Goal: Transaction & Acquisition: Purchase product/service

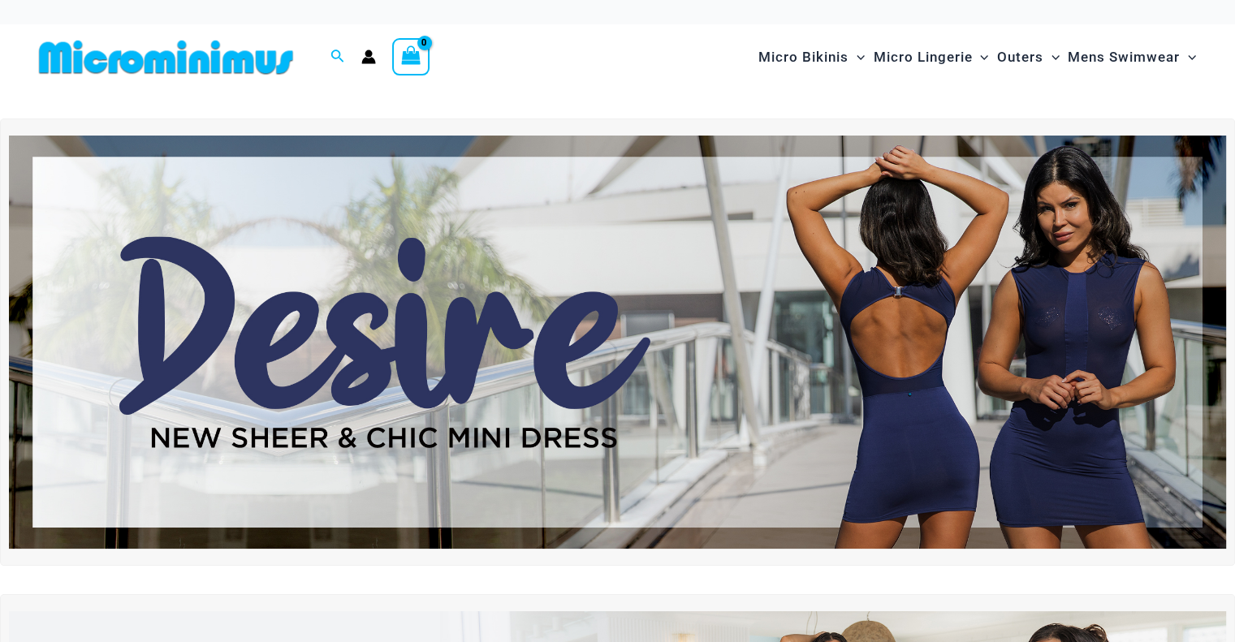
click at [486, 89] on div "Search for: Search Search No products in the cart. No products in the cart. Con…" at bounding box center [307, 57] width 551 height 66
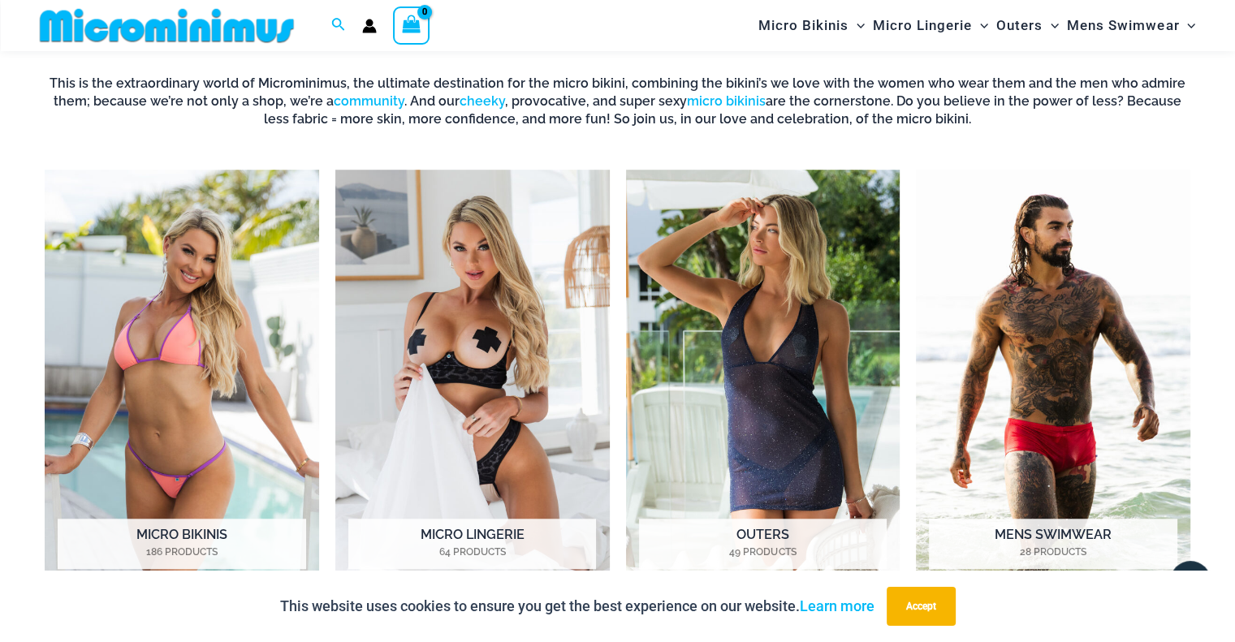
scroll to position [1159, 0]
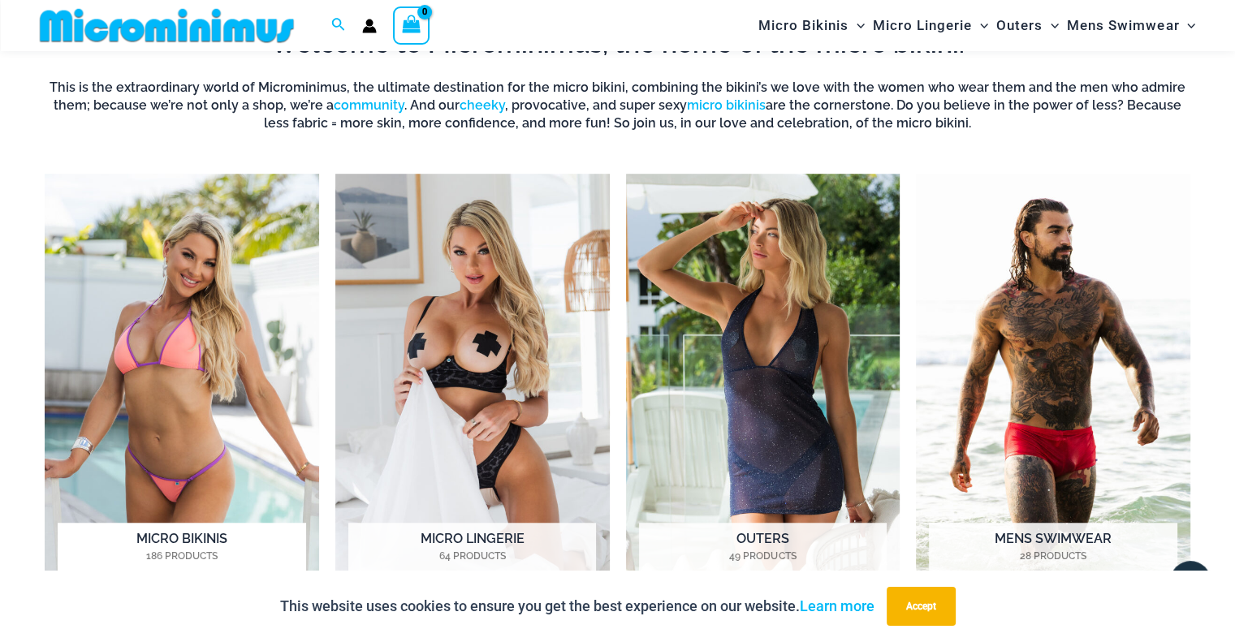
click at [133, 185] on img "Visit product category Micro Bikinis" at bounding box center [182, 385] width 274 height 423
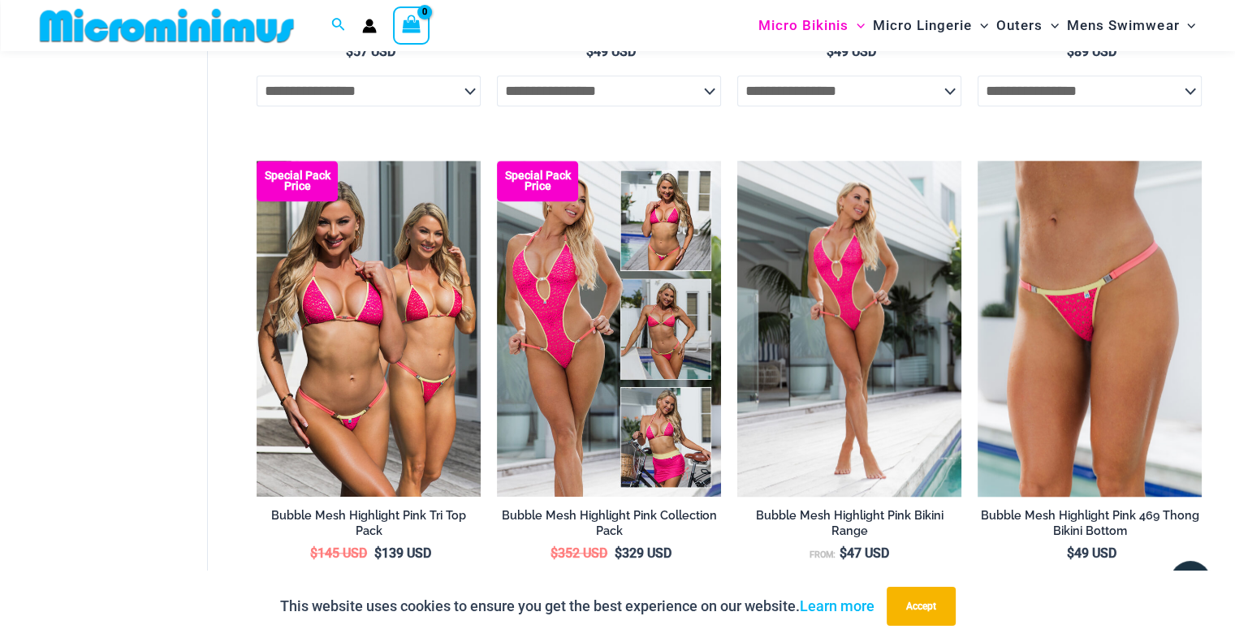
scroll to position [1712, 0]
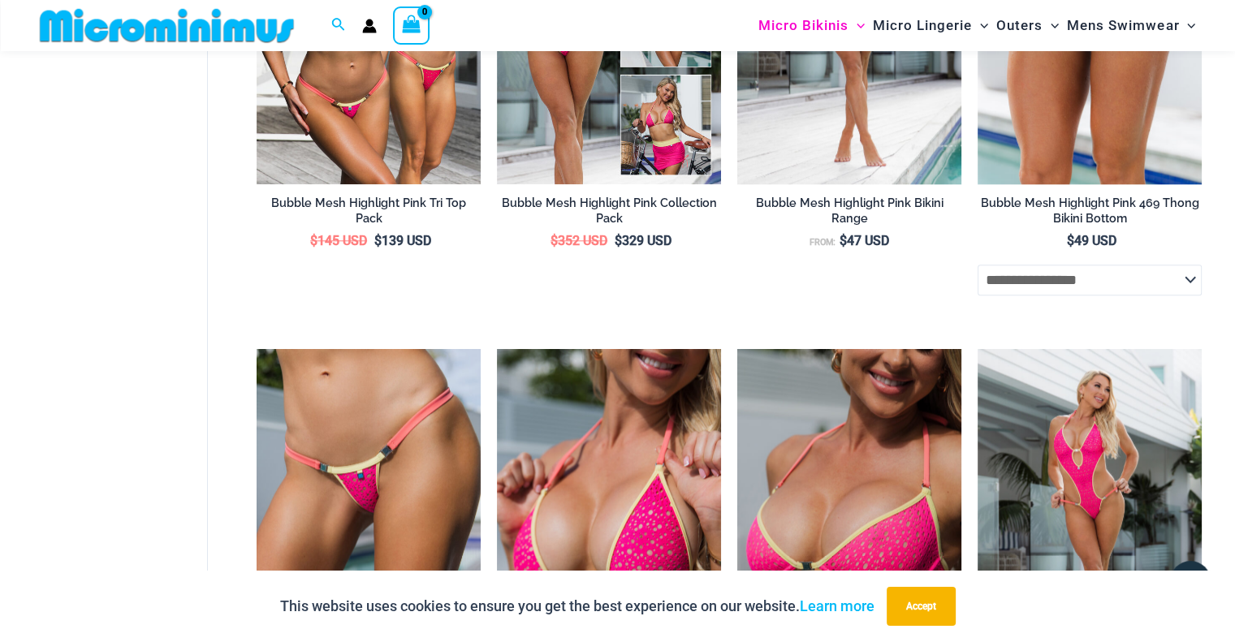
drag, startPoint x: 1232, startPoint y: 248, endPoint x: 1239, endPoint y: 258, distance: 12.2
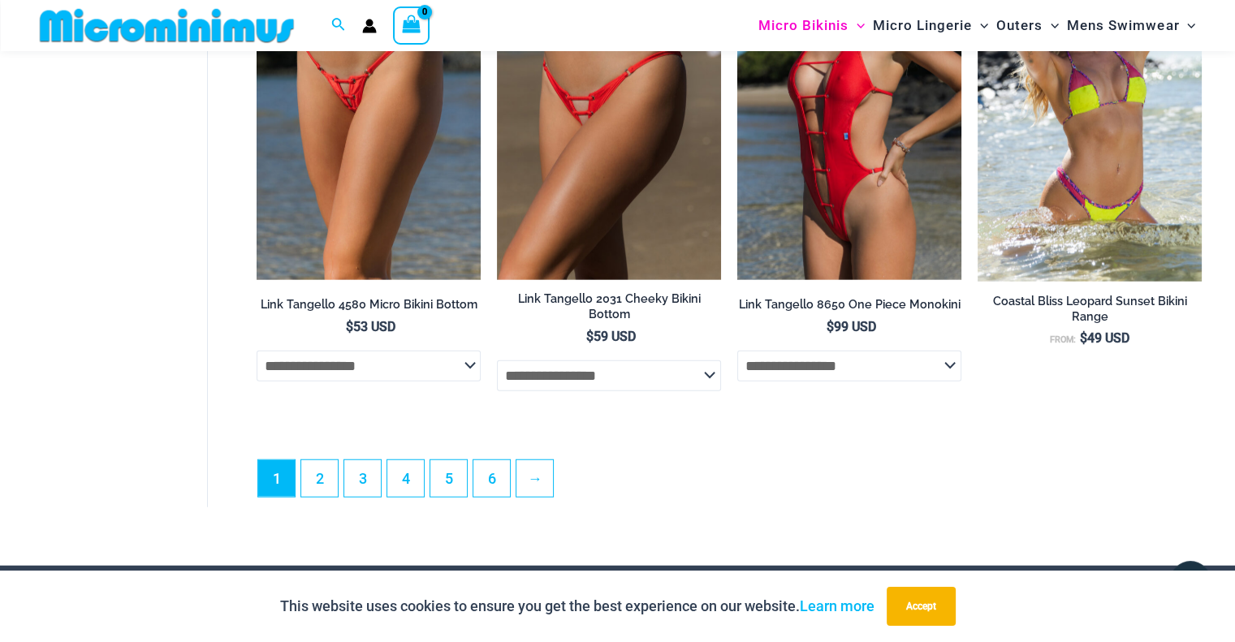
scroll to position [4063, 0]
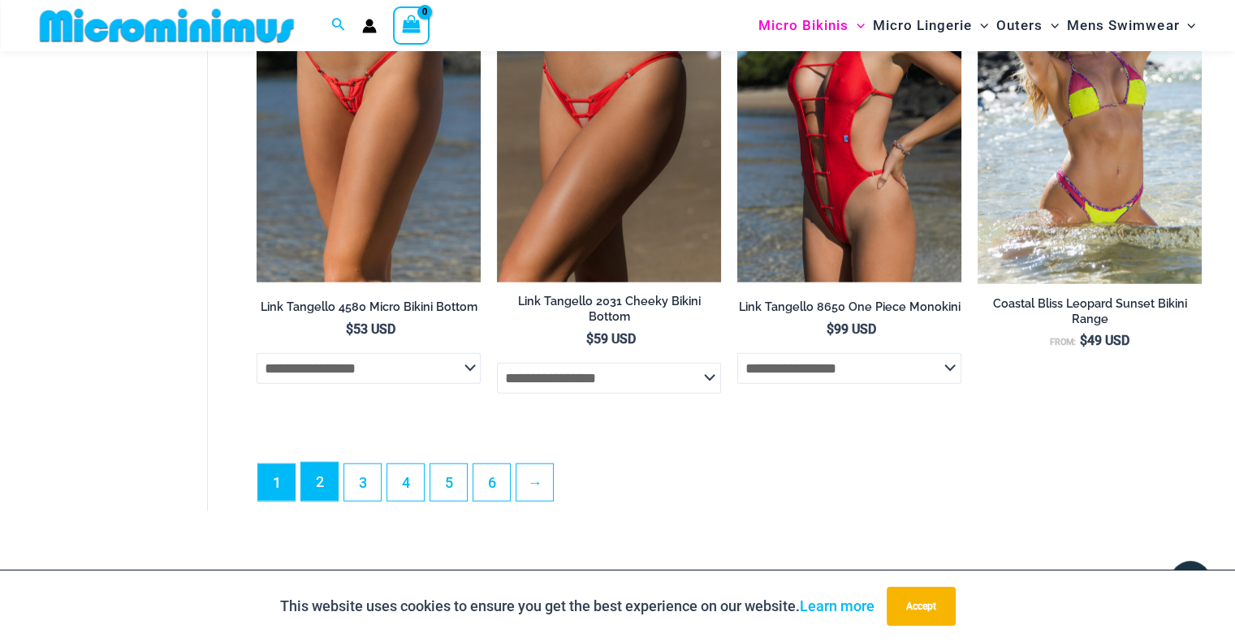
click at [316, 475] on link "2" at bounding box center [319, 482] width 37 height 38
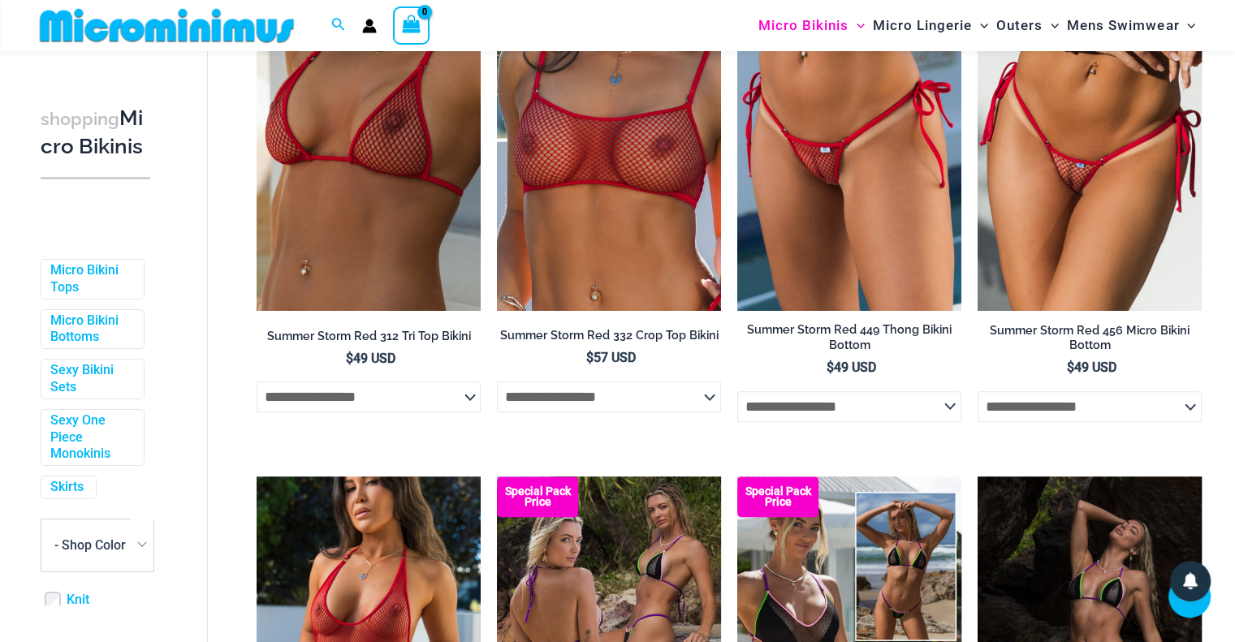
scroll to position [1274, 0]
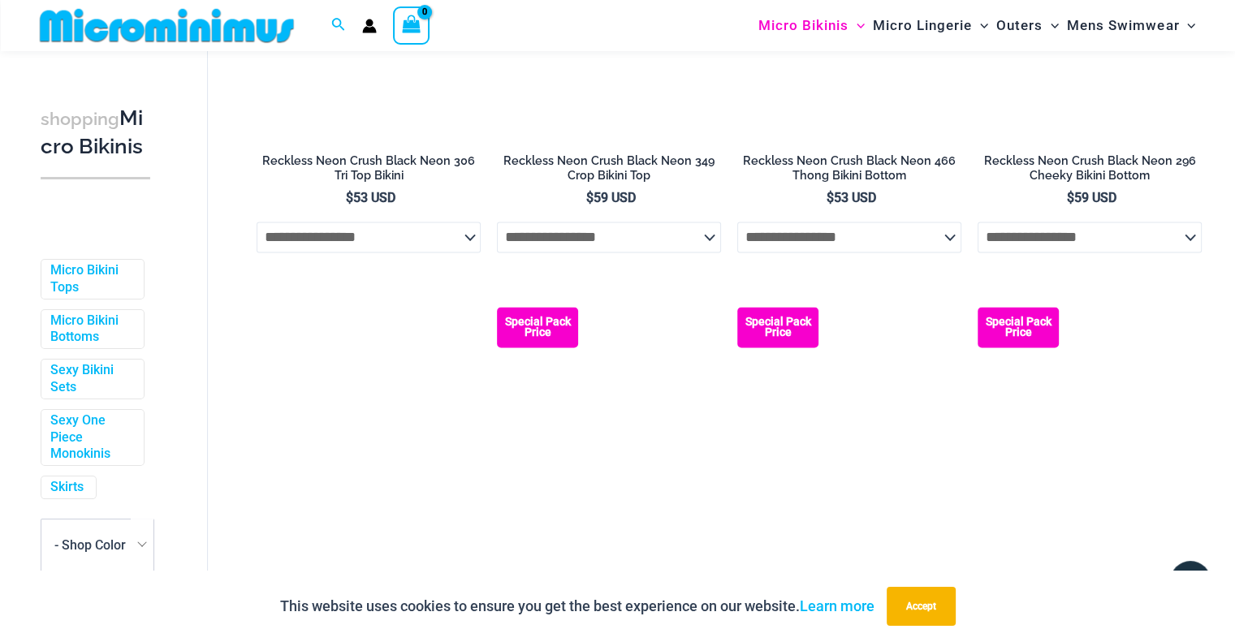
drag, startPoint x: 1245, startPoint y: 199, endPoint x: 1246, endPoint y: 358, distance: 159.2
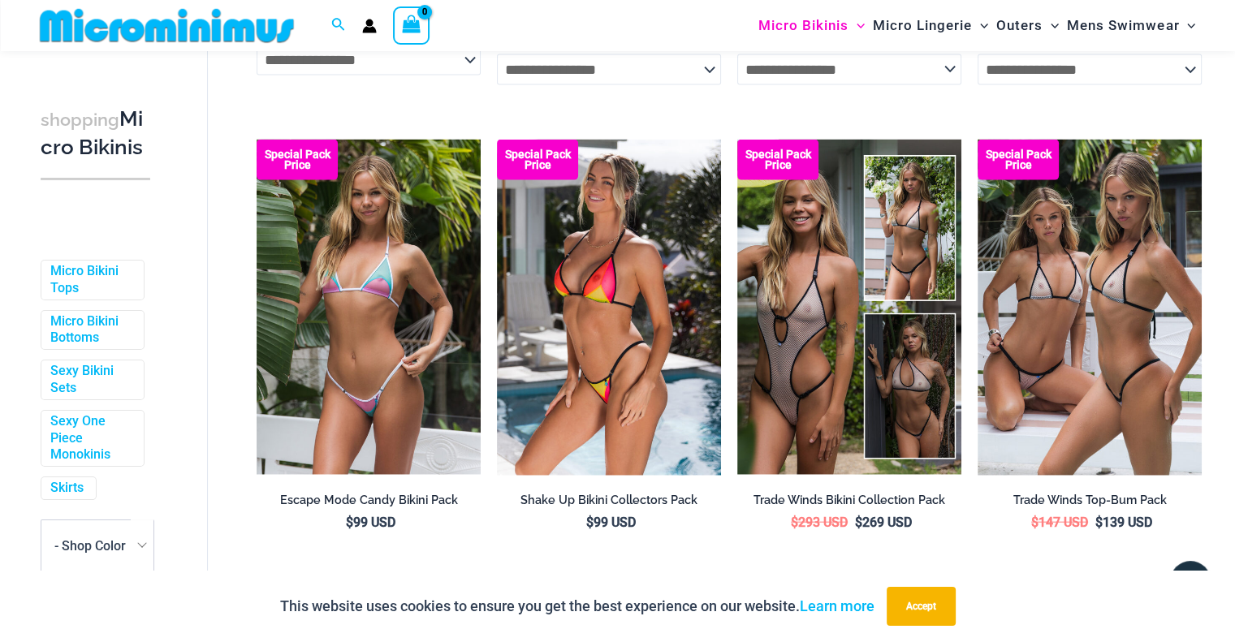
scroll to position [3641, 0]
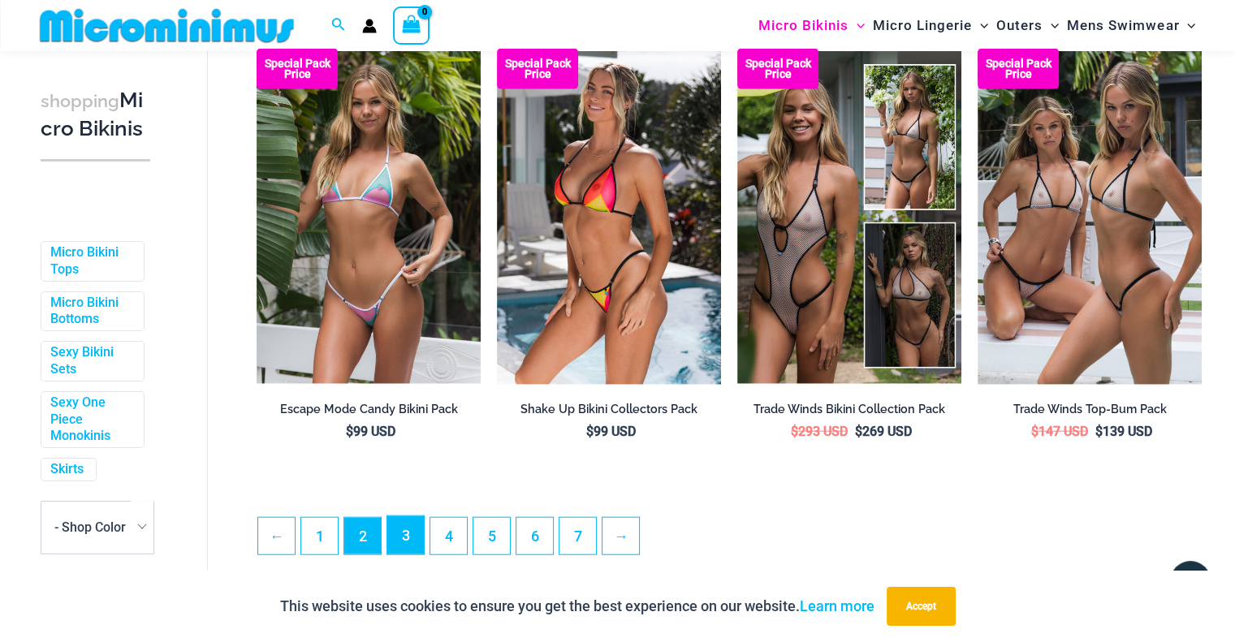
click at [404, 550] on link "3" at bounding box center [405, 535] width 37 height 38
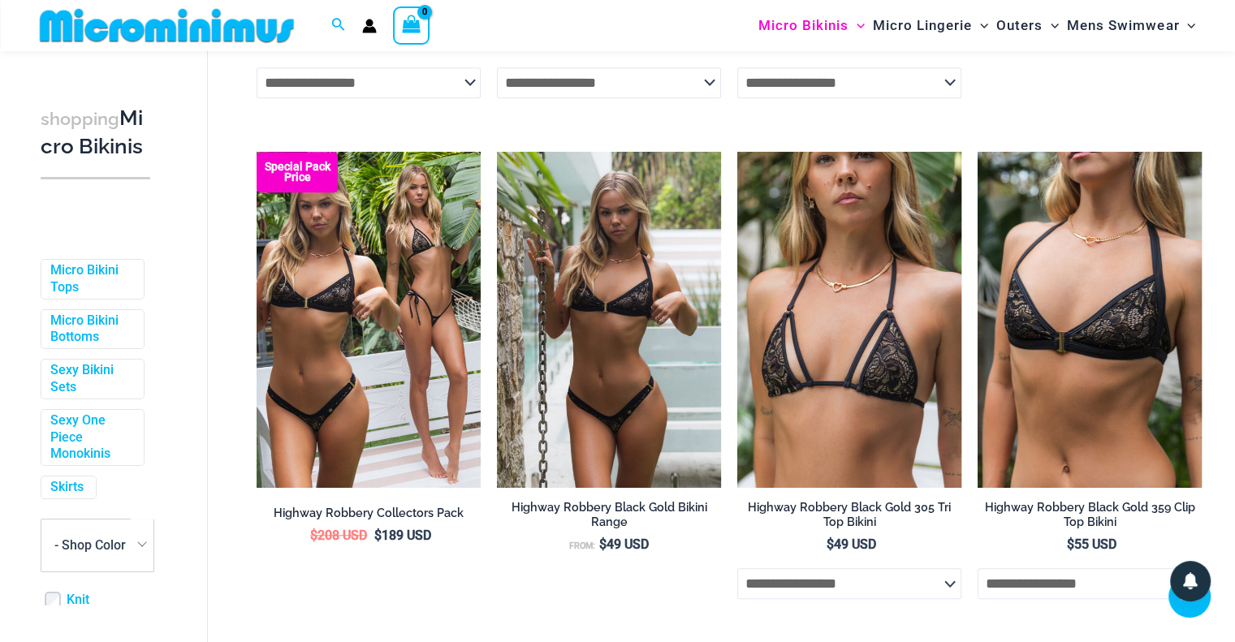
scroll to position [1112, 0]
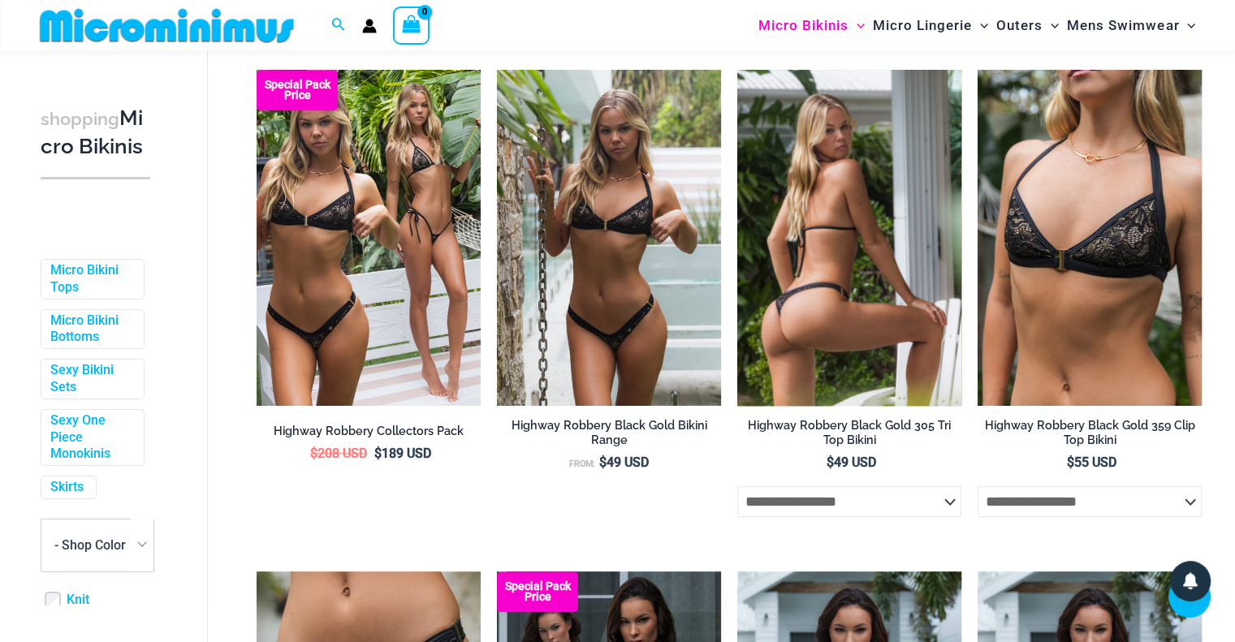
click at [876, 156] on img at bounding box center [849, 238] width 224 height 336
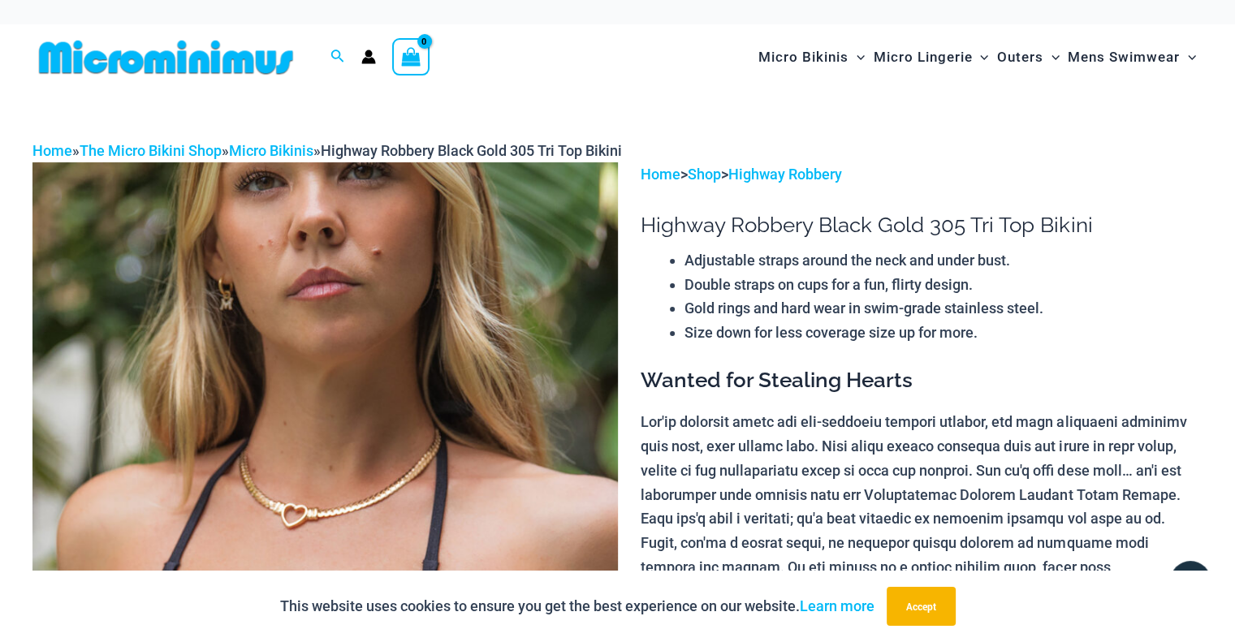
drag, startPoint x: 1241, startPoint y: 37, endPoint x: 1207, endPoint y: 39, distance: 34.1
click at [296, 147] on link "Micro Bikinis" at bounding box center [271, 150] width 84 height 17
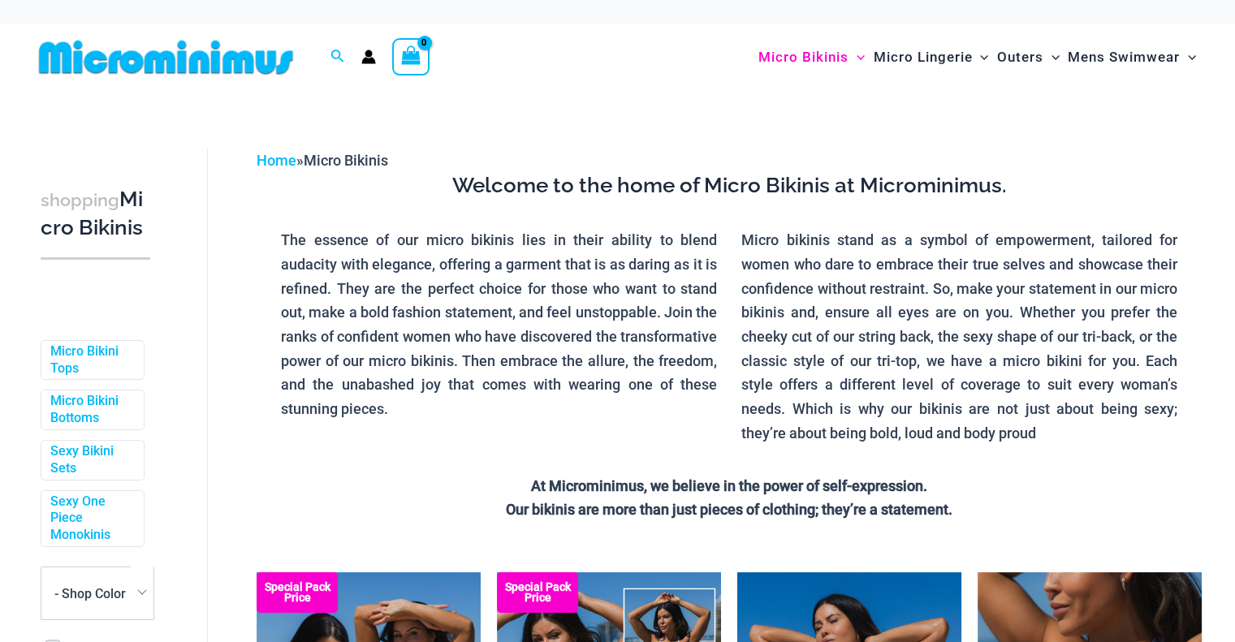
click at [328, 51] on div "Search for: Search Search" at bounding box center [337, 57] width 31 height 20
click at [335, 52] on icon "Search icon link" at bounding box center [336, 57] width 13 height 15
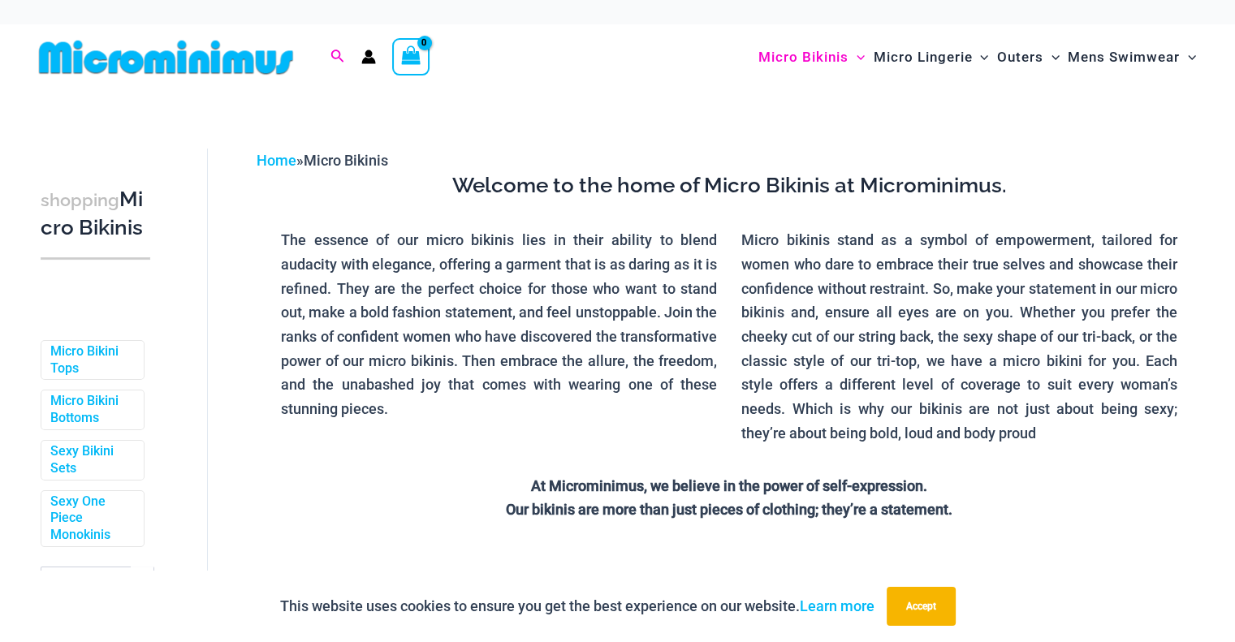
click at [335, 52] on icon "Search icon link" at bounding box center [336, 57] width 13 height 15
click at [369, 51] on input "Search for: Search" at bounding box center [358, 57] width 24 height 48
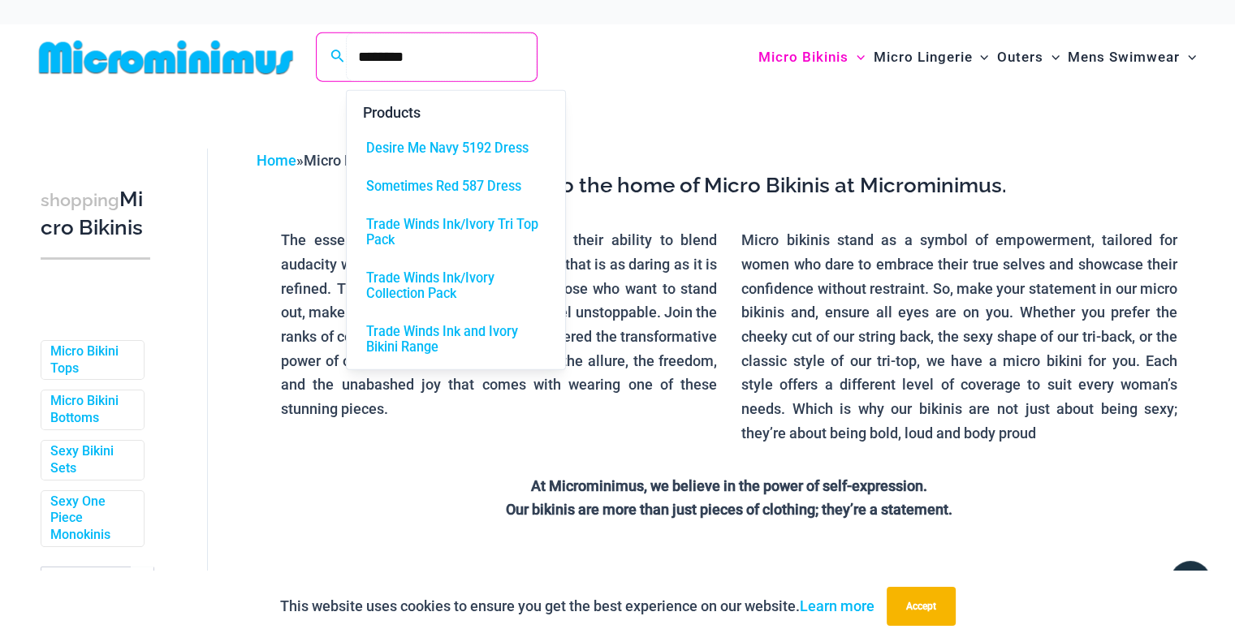
type input "********"
click button "Search" at bounding box center [0, 0] width 0 height 0
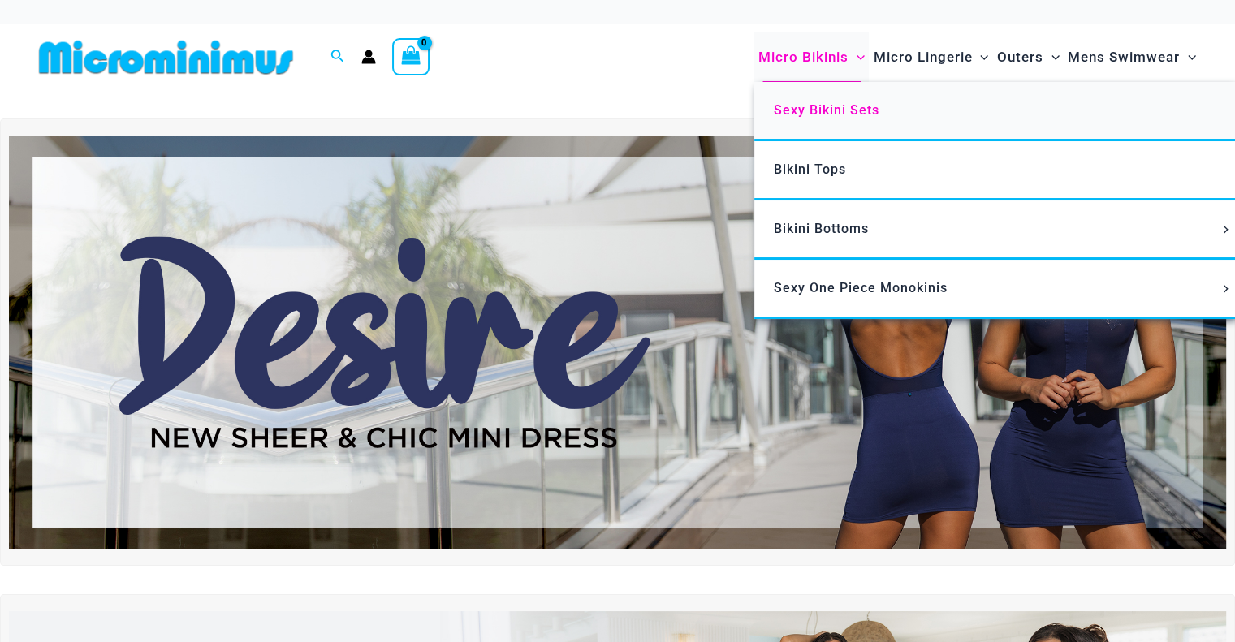
click at [815, 106] on span "Sexy Bikini Sets" at bounding box center [827, 109] width 106 height 15
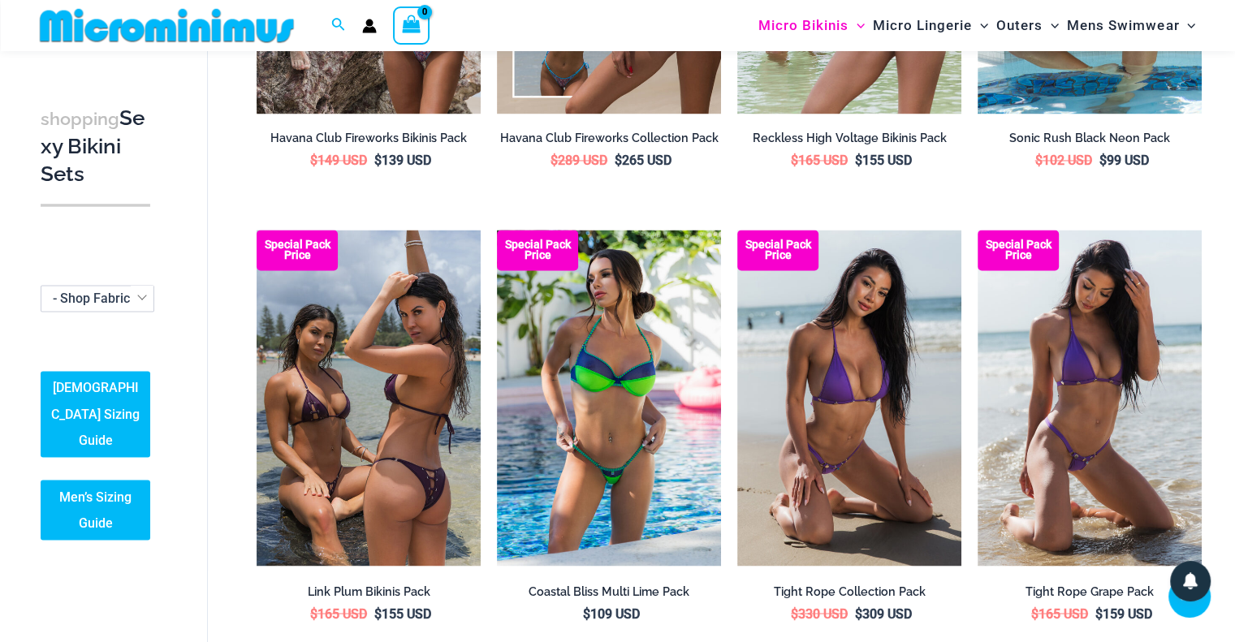
scroll to position [2695, 0]
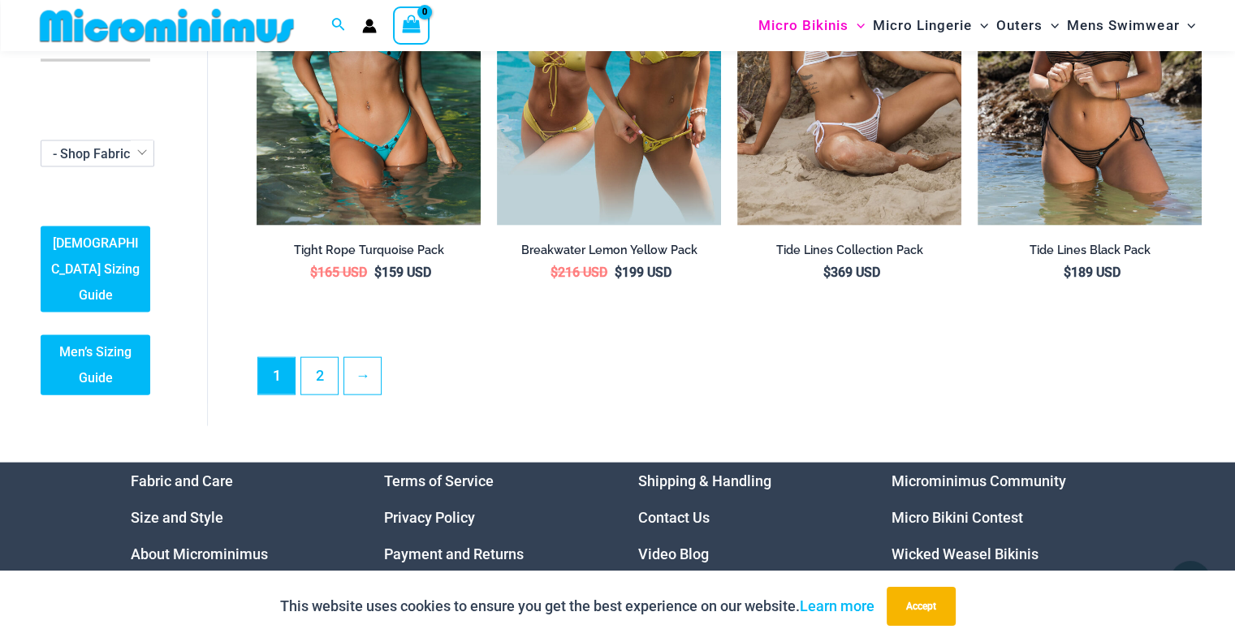
drag, startPoint x: 1240, startPoint y: 365, endPoint x: 1246, endPoint y: 535, distance: 170.6
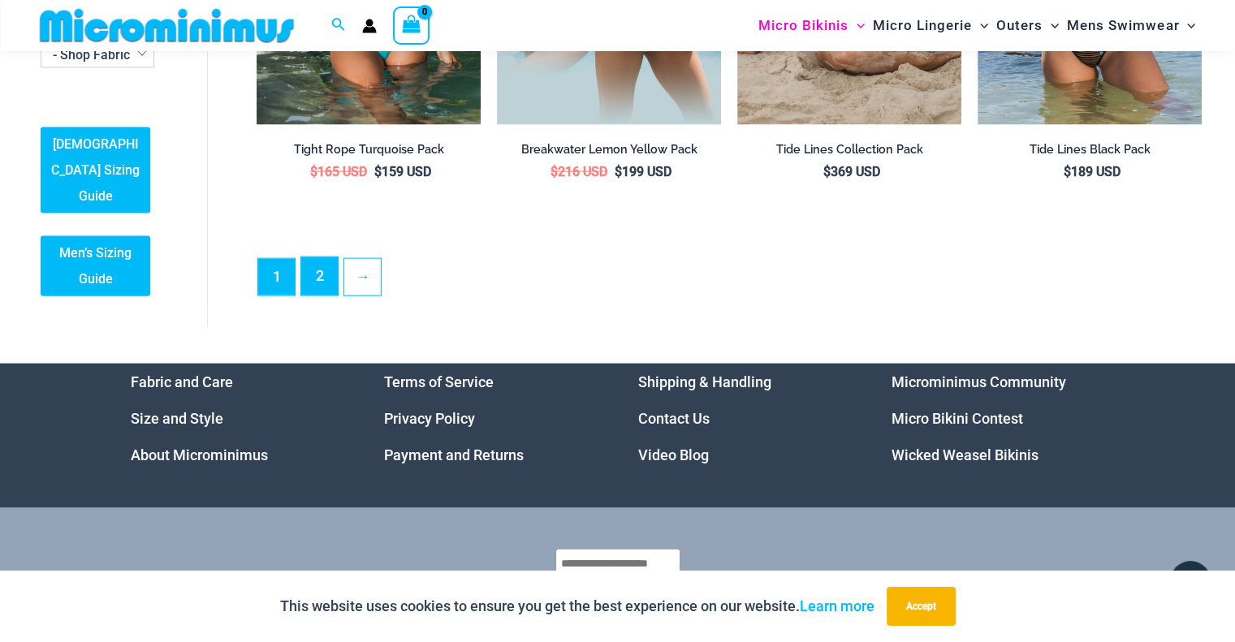
click at [318, 266] on link "2" at bounding box center [319, 276] width 37 height 38
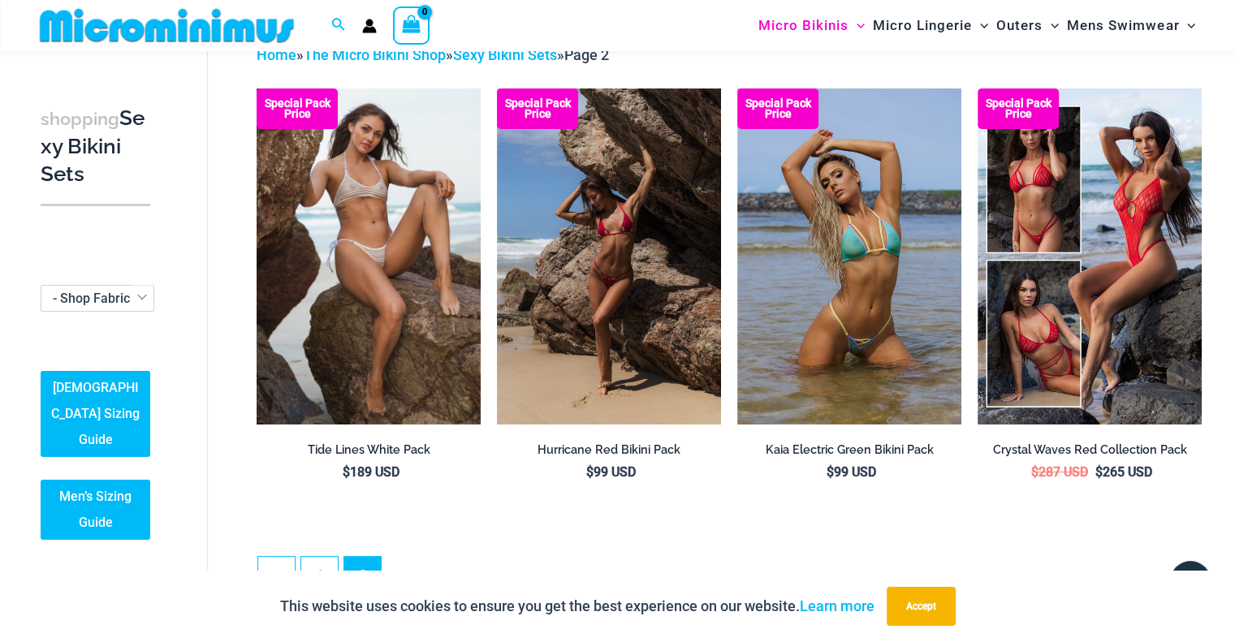
scroll to position [90, 0]
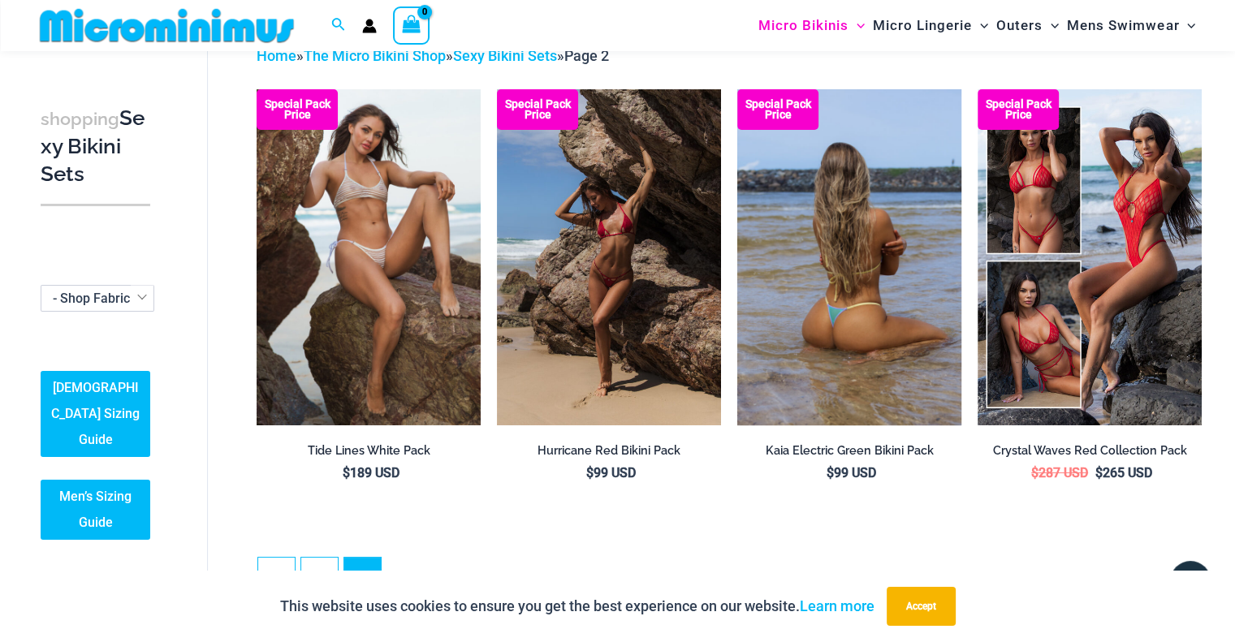
click at [901, 188] on img at bounding box center [849, 257] width 224 height 336
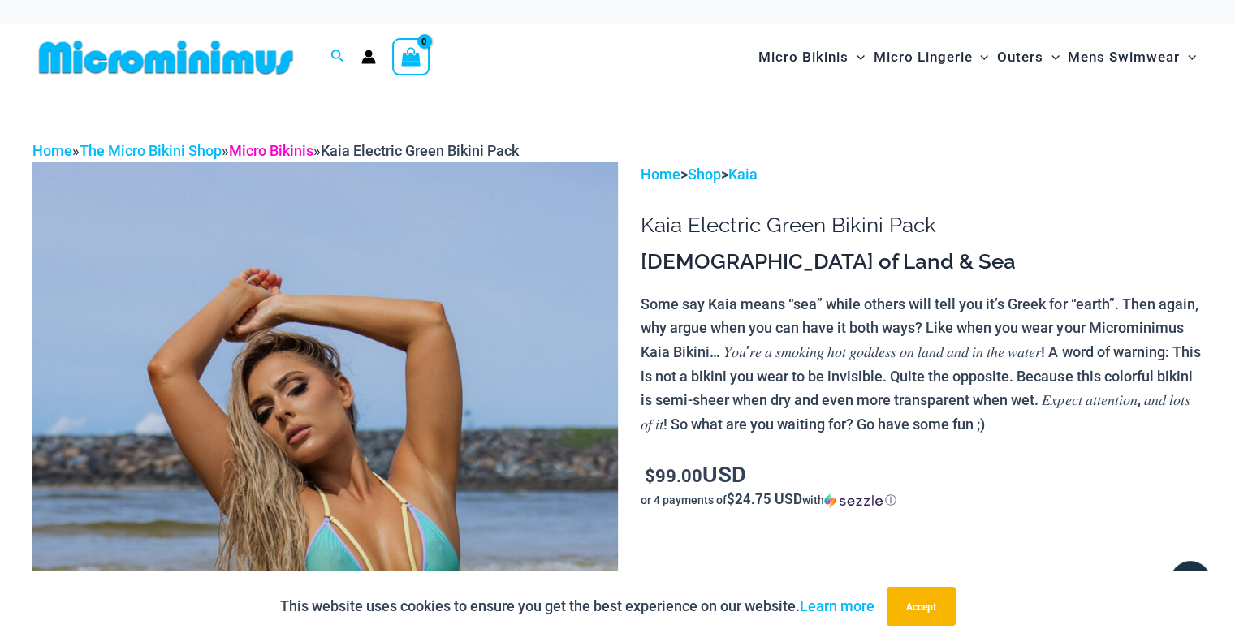
click at [266, 147] on link "Micro Bikinis" at bounding box center [271, 150] width 84 height 17
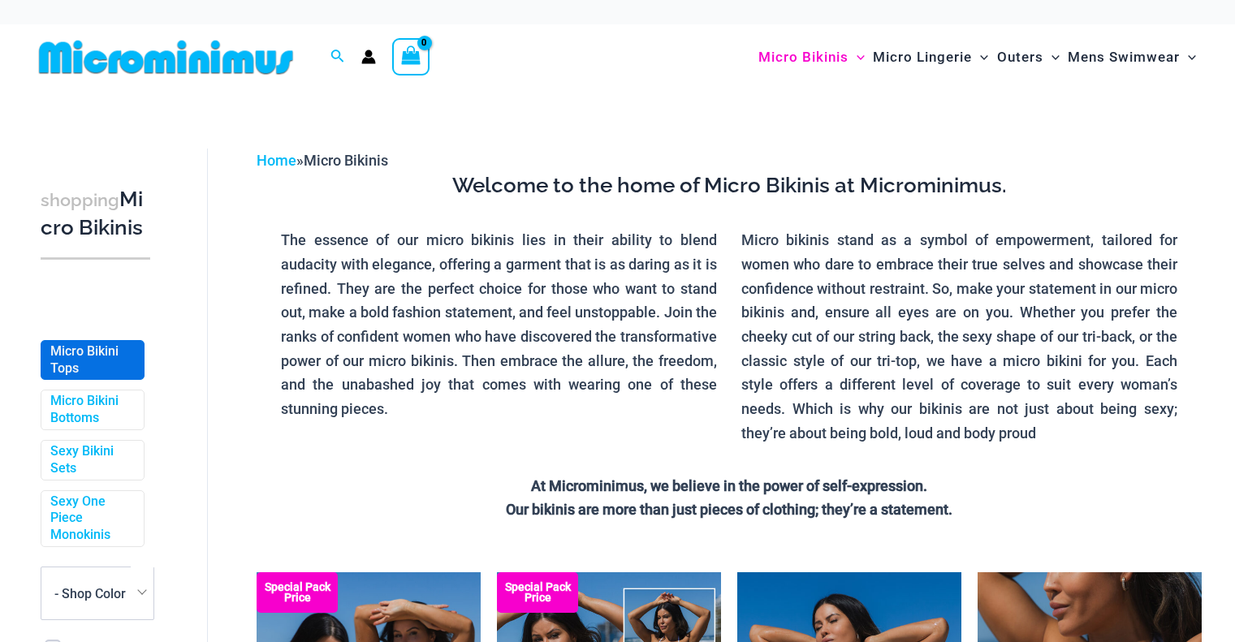
click at [86, 378] on link "Micro Bikini Tops" at bounding box center [90, 360] width 81 height 34
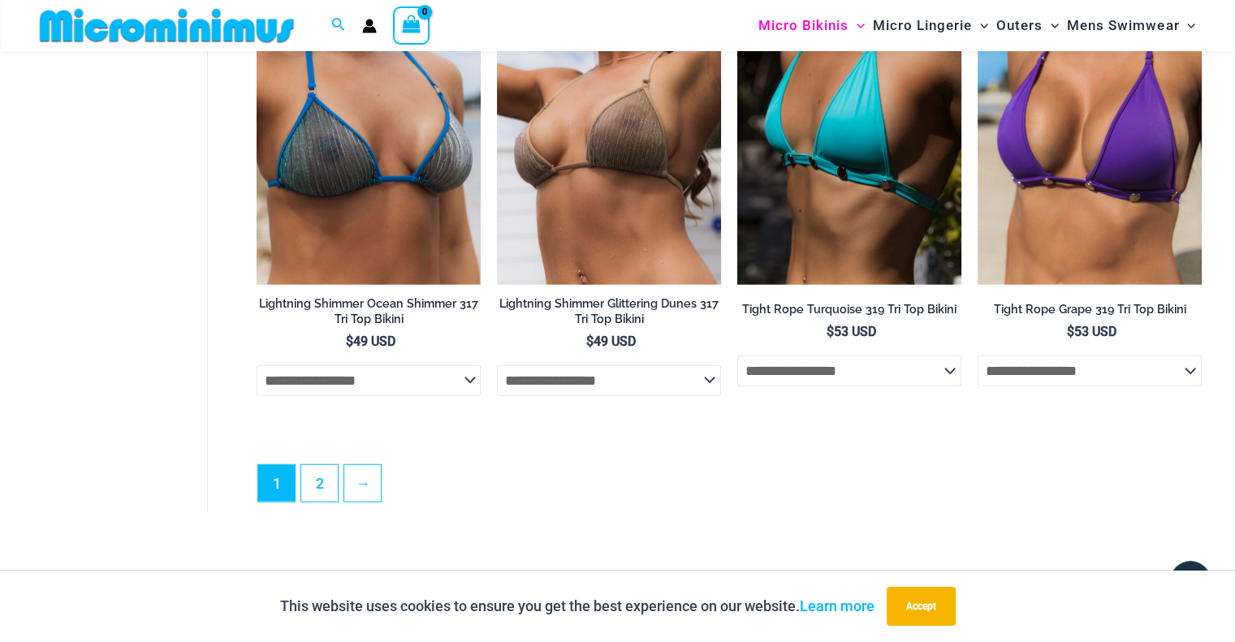
scroll to position [4169, 0]
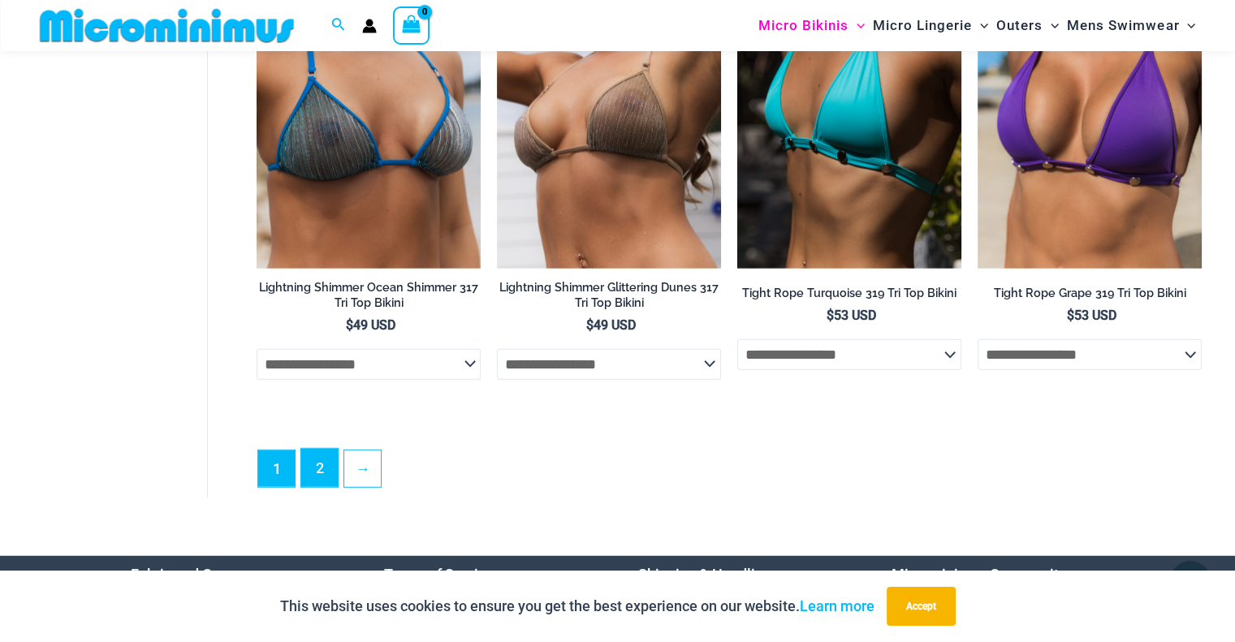
click at [319, 485] on link "2" at bounding box center [319, 468] width 37 height 38
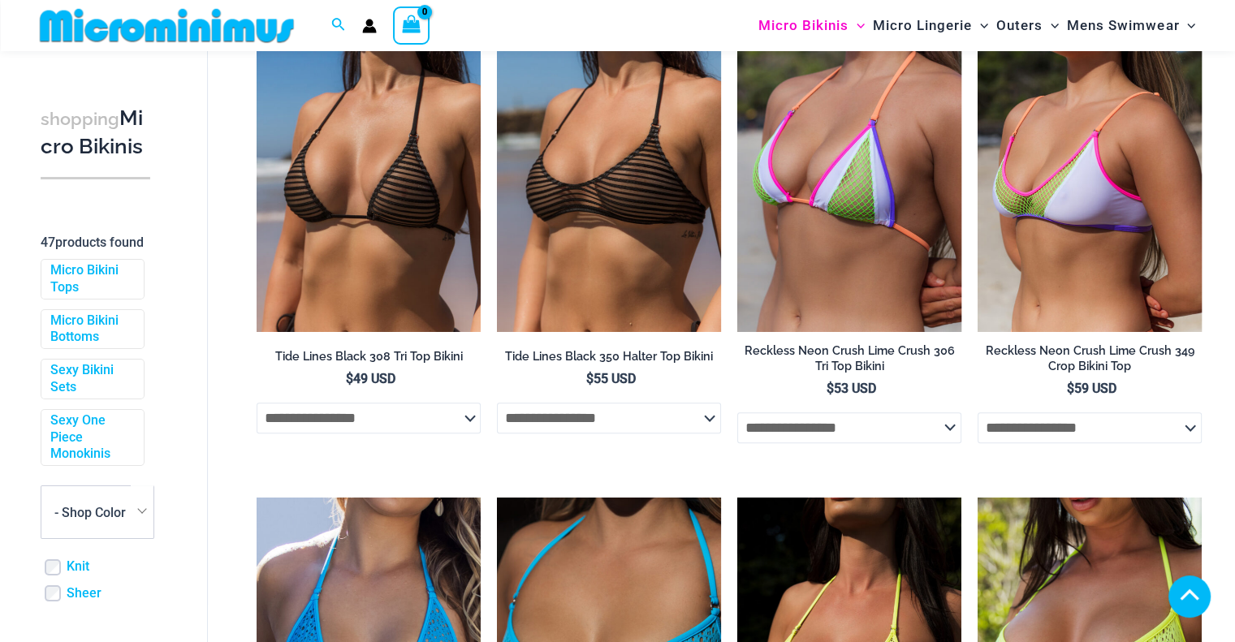
scroll to position [724, 0]
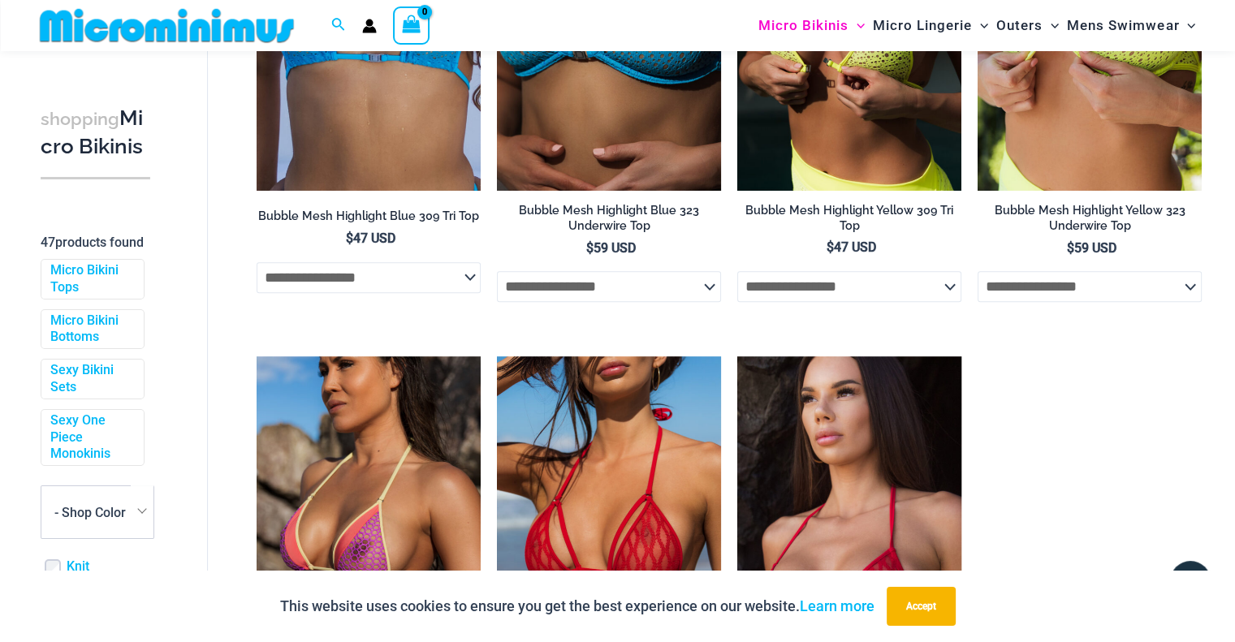
drag, startPoint x: 1241, startPoint y: 192, endPoint x: 1246, endPoint y: 353, distance: 161.7
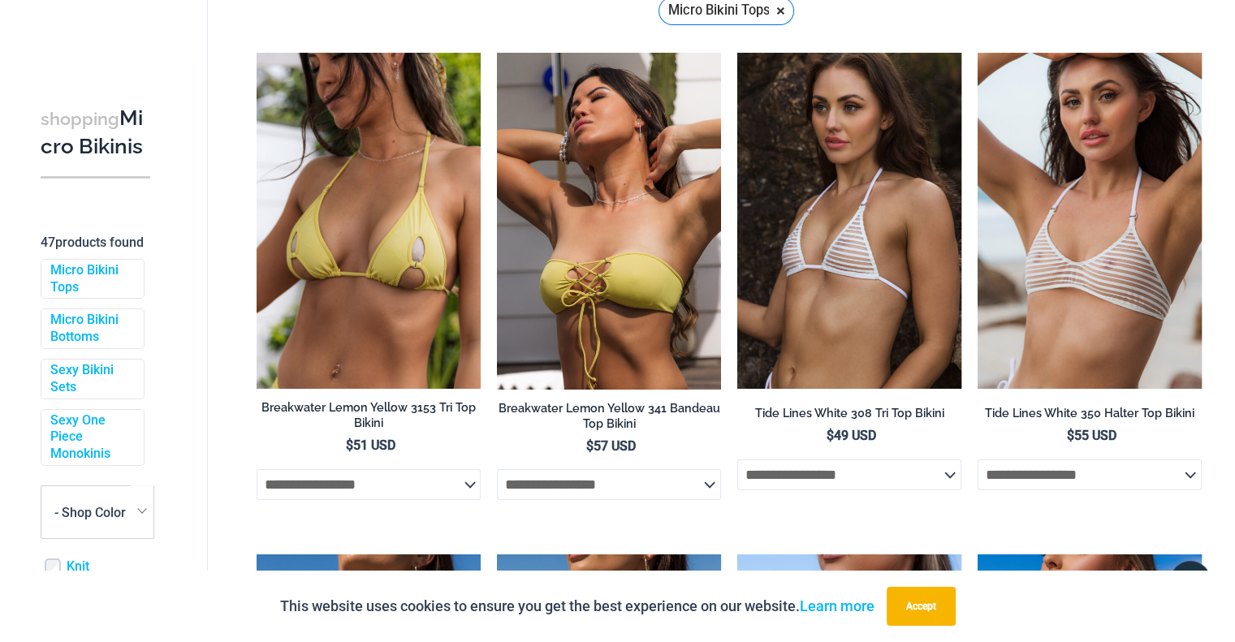
scroll to position [0, 0]
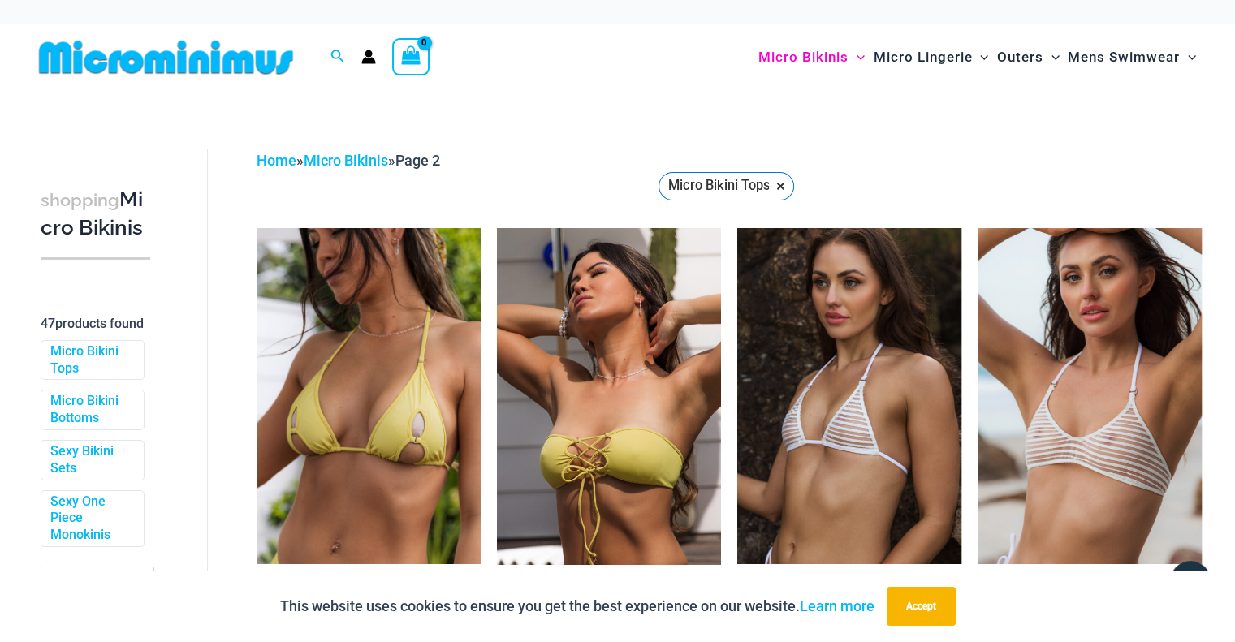
click at [151, 63] on img at bounding box center [165, 57] width 267 height 37
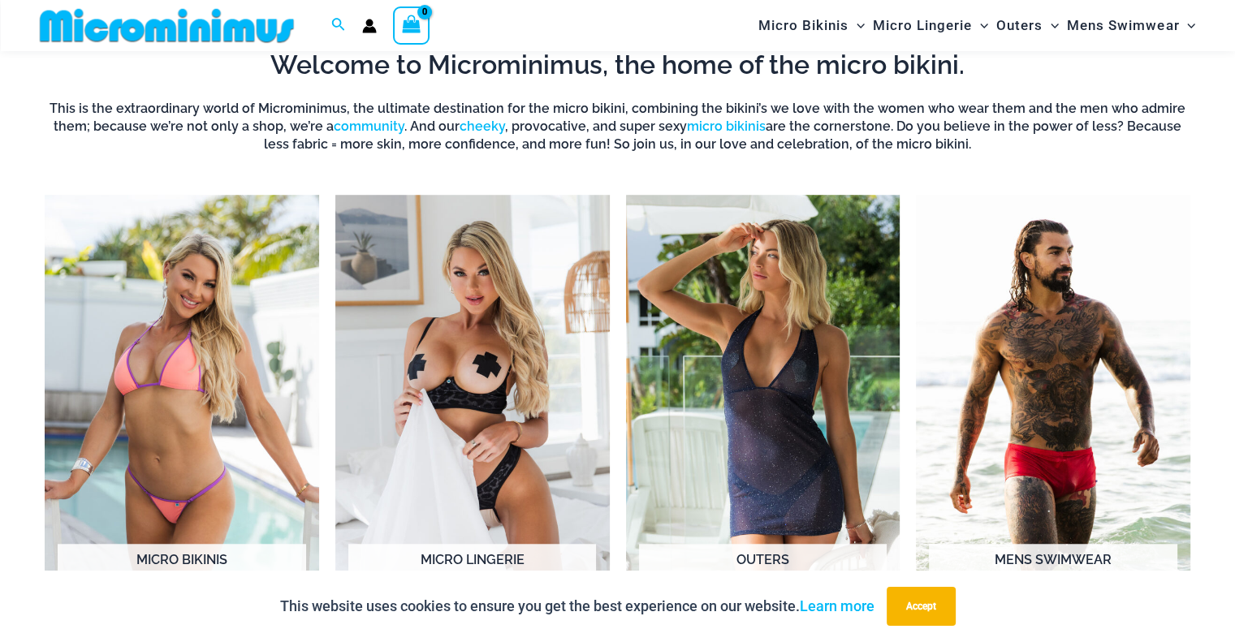
scroll to position [1317, 0]
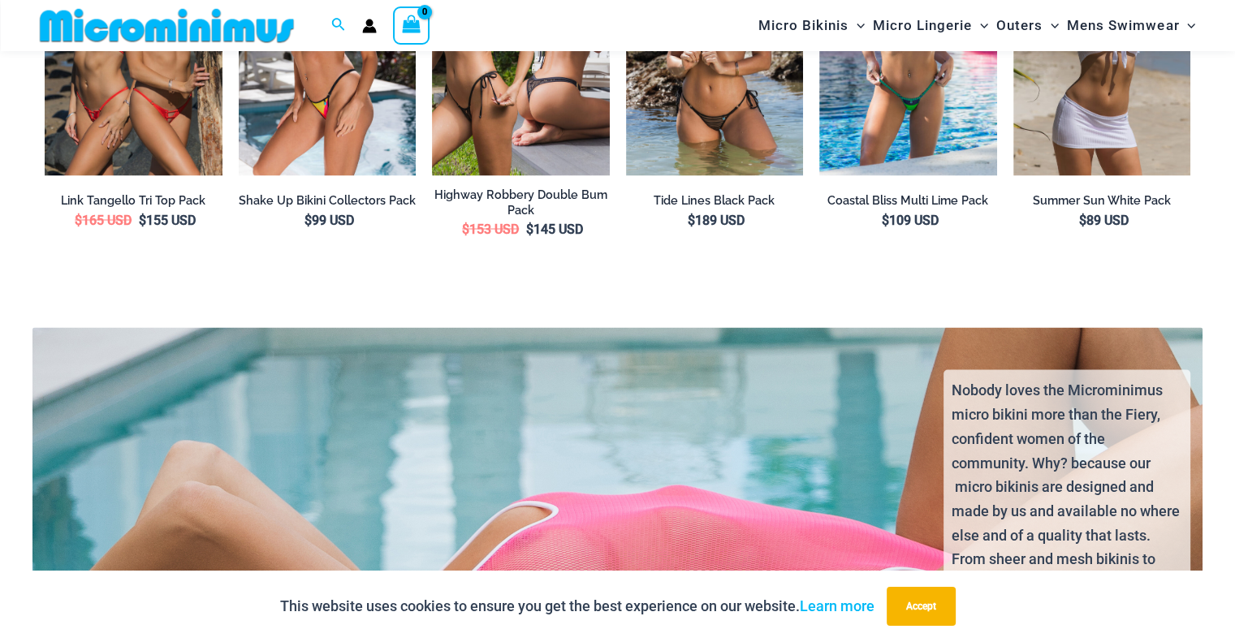
drag, startPoint x: 1242, startPoint y: 22, endPoint x: 1246, endPoint y: 259, distance: 237.1
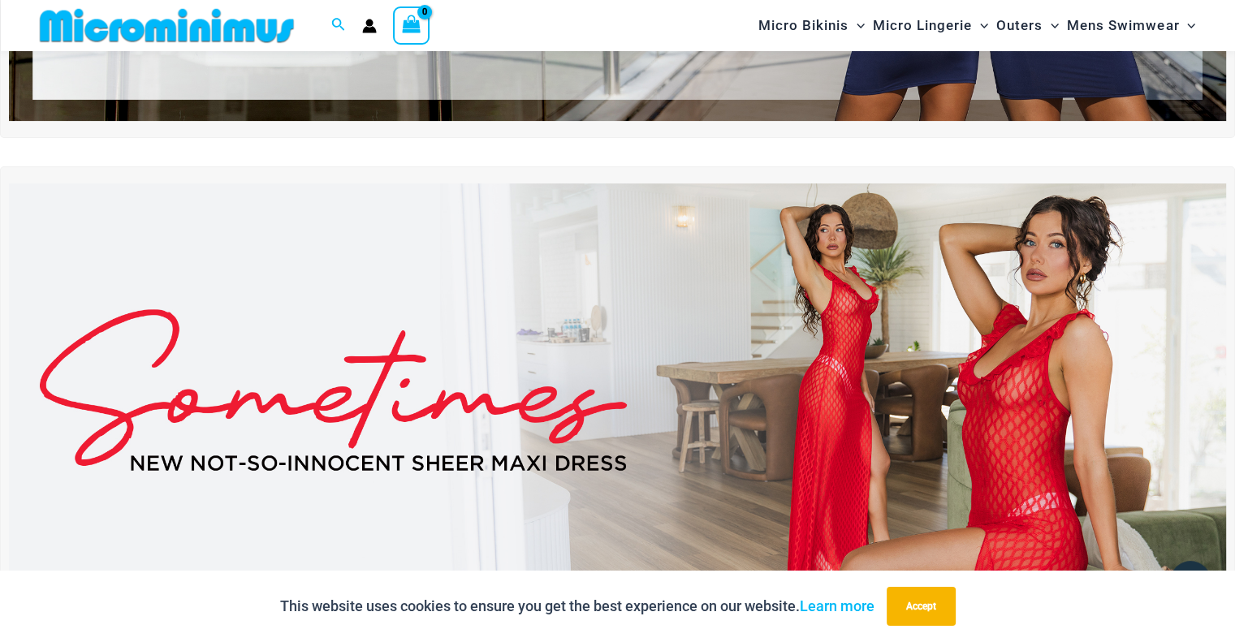
scroll to position [268, 0]
